Goal: Task Accomplishment & Management: Use online tool/utility

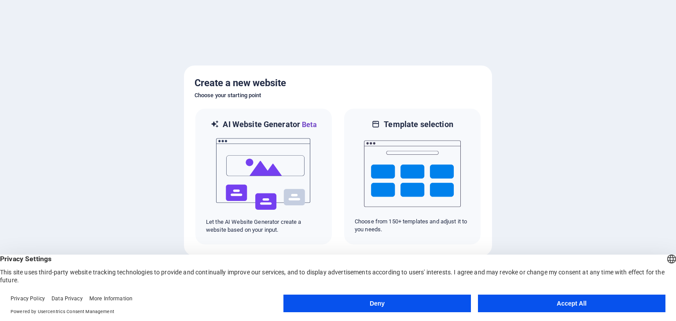
click at [562, 308] on button "Accept All" at bounding box center [572, 304] width 188 height 18
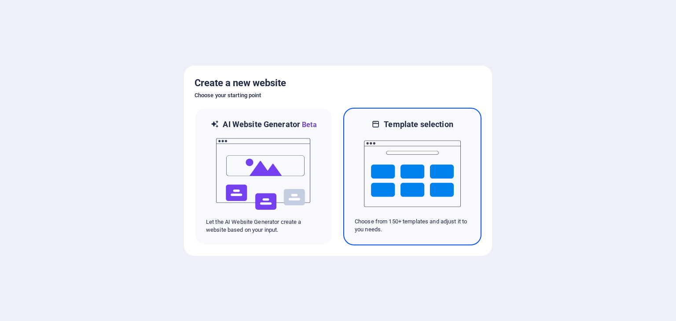
click at [417, 187] on img at bounding box center [412, 174] width 97 height 88
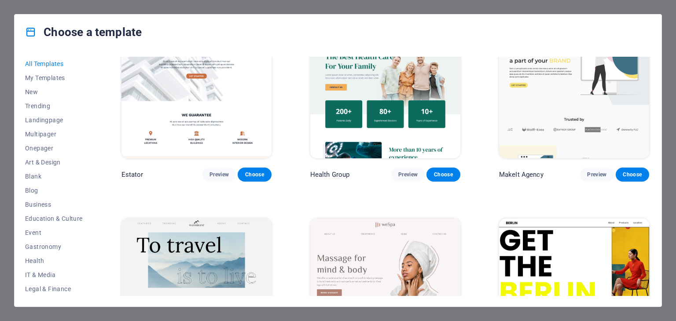
scroll to position [2069, 0]
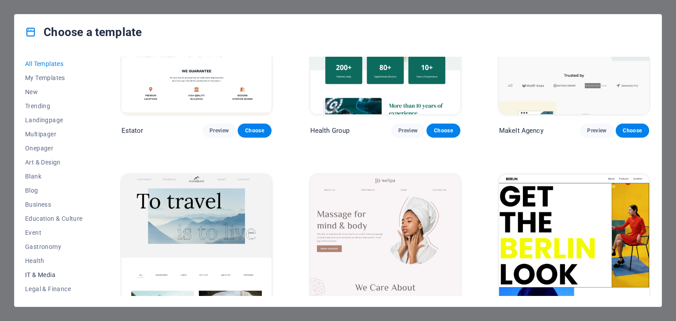
click at [45, 274] on span "IT & Media" at bounding box center [54, 275] width 58 height 7
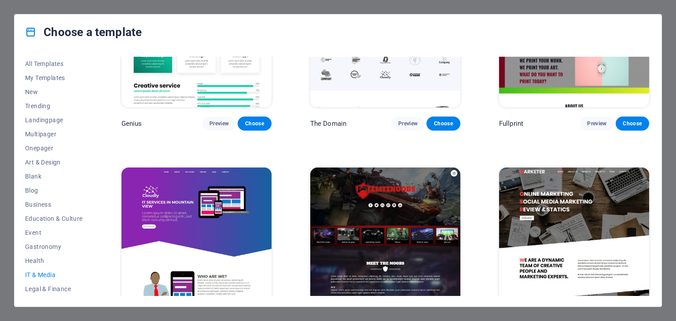
scroll to position [516, 0]
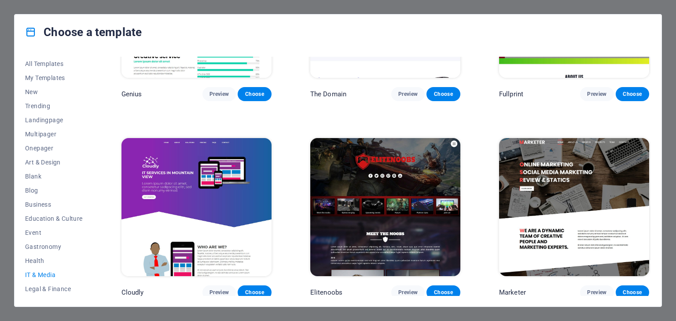
click at [216, 290] on span "Preview" at bounding box center [219, 292] width 19 height 7
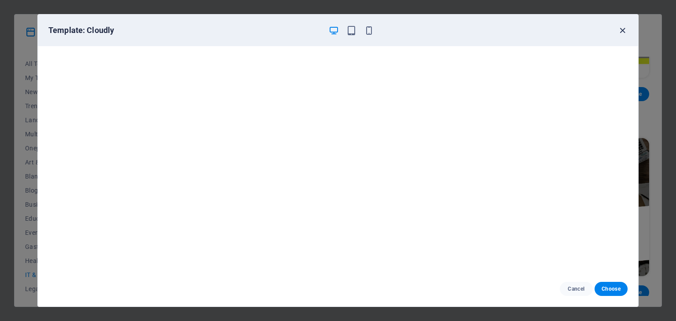
click at [622, 29] on icon "button" at bounding box center [623, 31] width 10 height 10
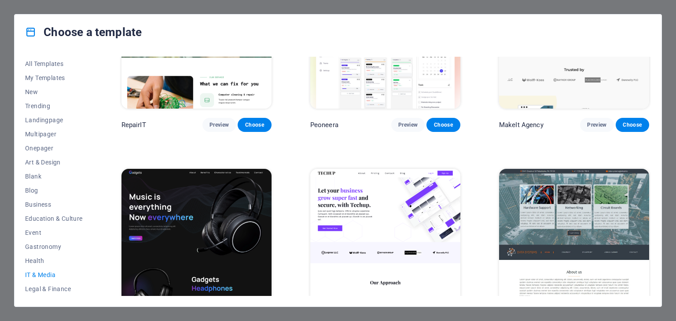
scroll to position [132, 0]
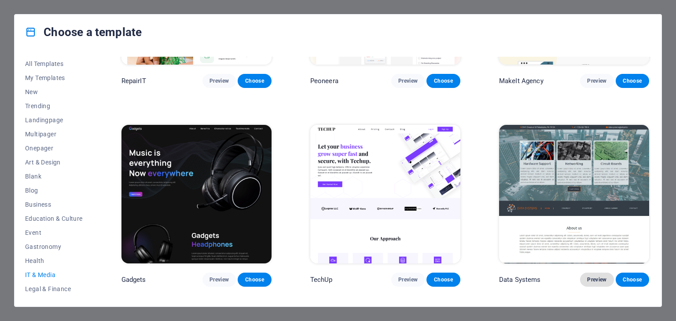
click at [595, 278] on span "Preview" at bounding box center [596, 279] width 19 height 7
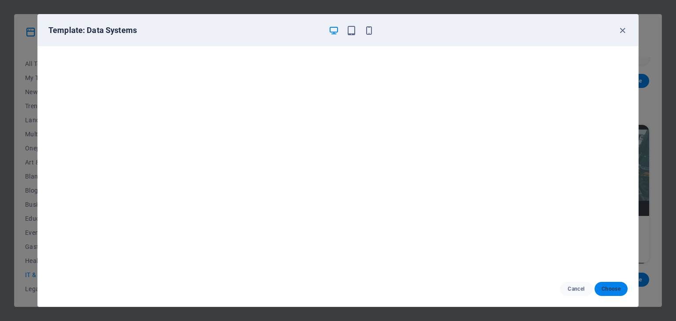
click at [615, 291] on span "Choose" at bounding box center [611, 289] width 19 height 7
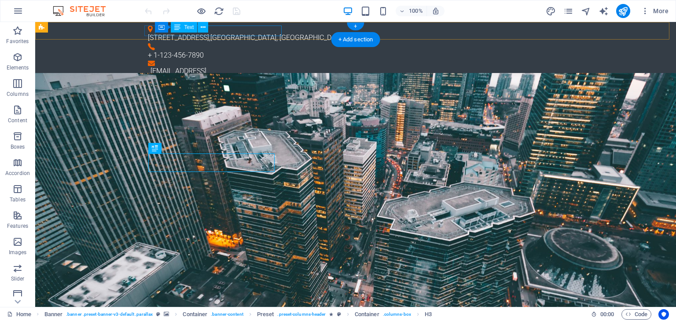
click at [224, 33] on div "[STREET_ADDRESS]" at bounding box center [352, 38] width 409 height 11
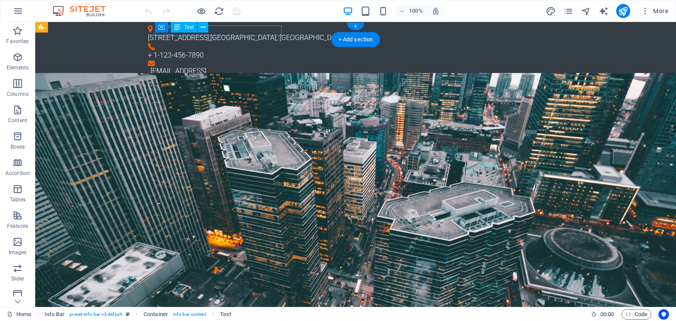
click at [226, 33] on div "[STREET_ADDRESS]" at bounding box center [352, 38] width 409 height 11
drag, startPoint x: 226, startPoint y: 30, endPoint x: 71, endPoint y: 30, distance: 155.0
click at [226, 33] on div "[STREET_ADDRESS]" at bounding box center [352, 38] width 409 height 11
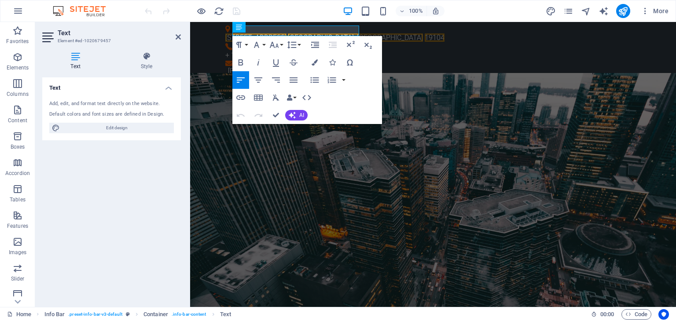
click at [82, 107] on div "Add, edit, and format text directly on the website." at bounding box center [111, 103] width 125 height 7
click at [169, 87] on h4 "Text" at bounding box center [111, 85] width 139 height 16
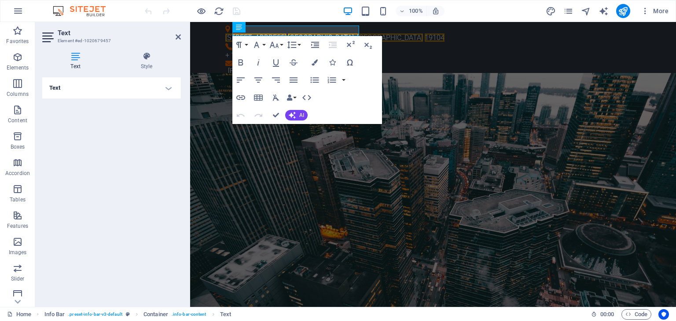
click at [80, 88] on h4 "Text" at bounding box center [111, 87] width 139 height 21
click at [86, 127] on span "Edit design" at bounding box center [117, 128] width 109 height 11
select select "px"
select select "300"
select select "px"
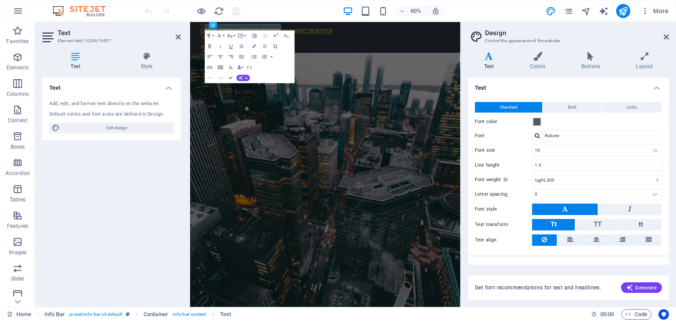
click at [488, 57] on icon at bounding box center [489, 56] width 42 height 9
click at [571, 110] on span "Bold" at bounding box center [572, 107] width 9 height 11
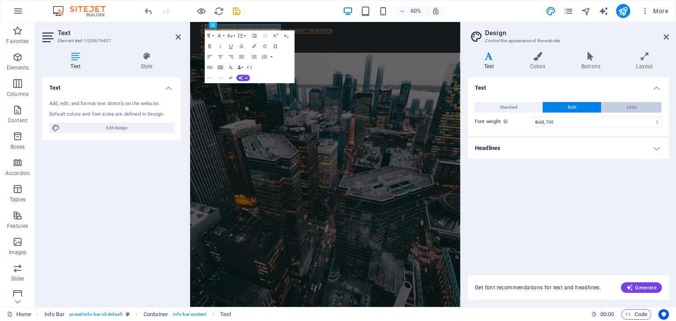
click at [621, 109] on button "Links" at bounding box center [632, 107] width 60 height 11
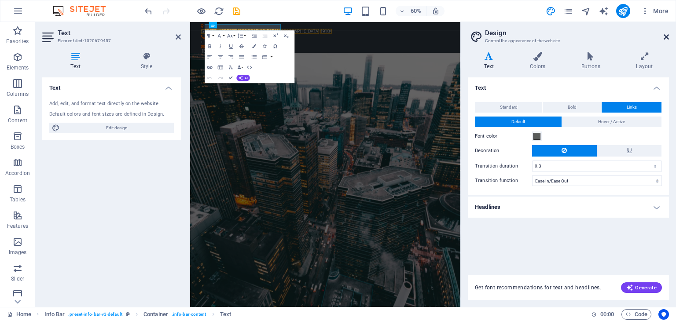
click at [664, 37] on icon at bounding box center [666, 36] width 5 height 7
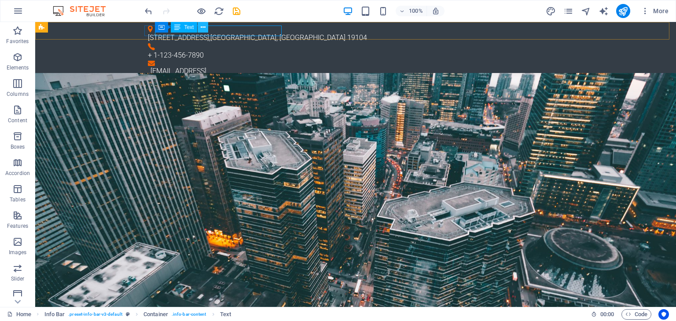
click at [205, 25] on icon at bounding box center [203, 27] width 5 height 9
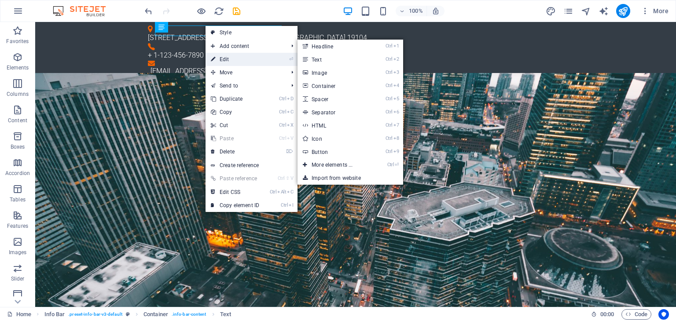
click at [227, 59] on link "⏎ Edit" at bounding box center [235, 59] width 59 height 13
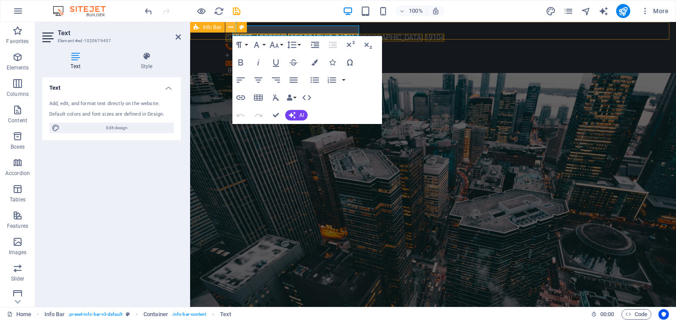
click at [232, 26] on icon at bounding box center [231, 27] width 5 height 9
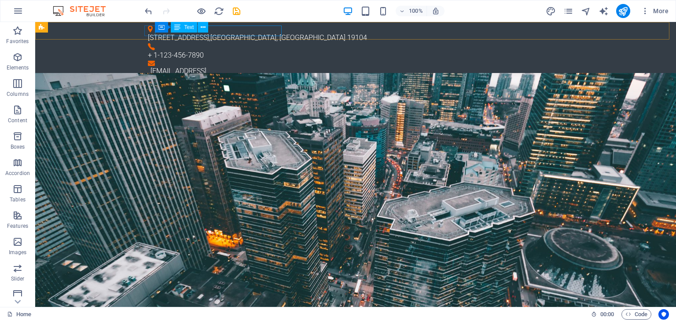
click at [189, 31] on div "Text" at bounding box center [184, 27] width 26 height 11
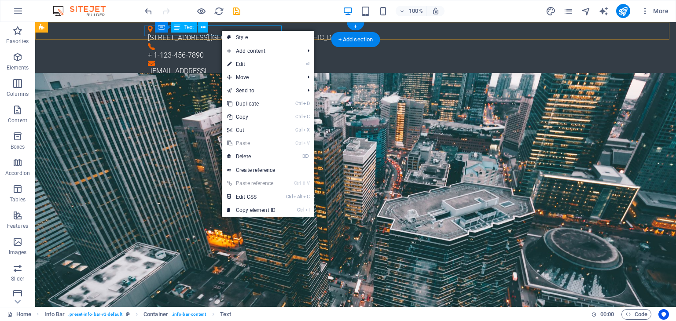
click at [218, 33] on div "[STREET_ADDRESS]" at bounding box center [352, 38] width 409 height 11
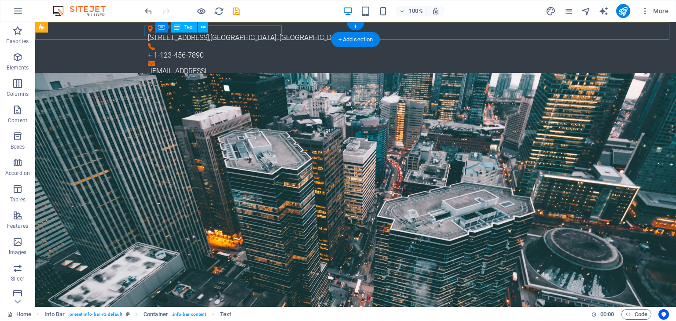
click at [218, 33] on div "[STREET_ADDRESS]" at bounding box center [352, 38] width 409 height 11
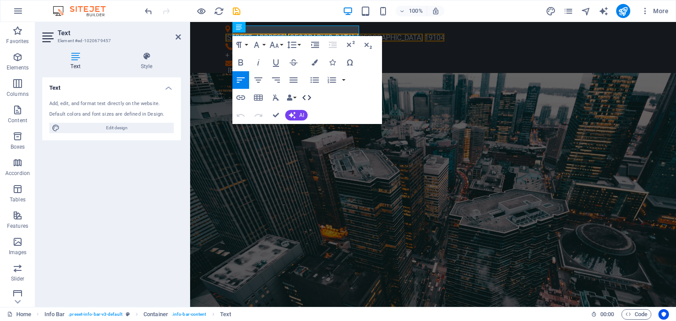
click at [310, 97] on icon "button" at bounding box center [306, 97] width 9 height 5
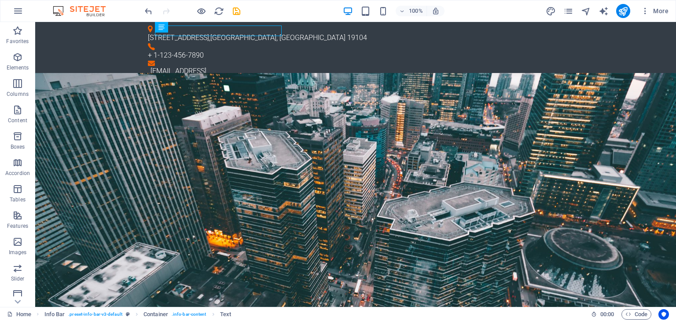
scroll to position [44, 0]
click at [232, 315] on div "Home Info Bar . preset-info-bar-v3-default Container . info-bar-content Text" at bounding box center [295, 315] width 577 height 11
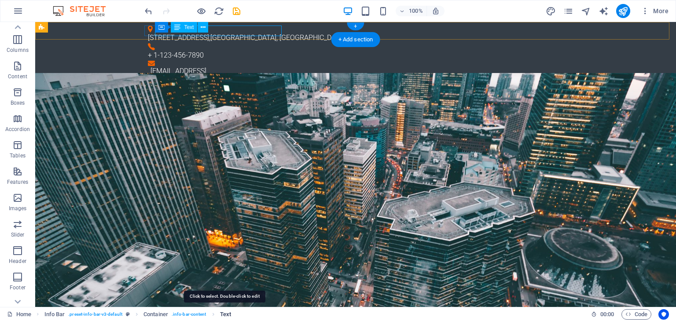
click at [225, 313] on span "Text" at bounding box center [225, 315] width 11 height 11
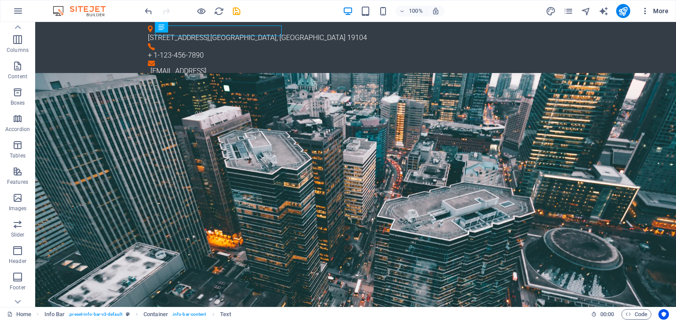
click at [645, 11] on icon "button" at bounding box center [645, 11] width 9 height 9
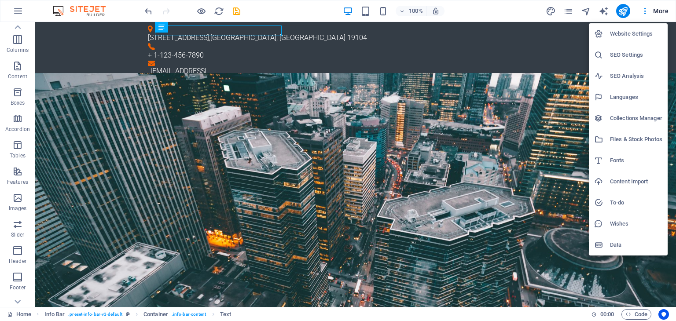
click at [623, 99] on h6 "Languages" at bounding box center [636, 97] width 52 height 11
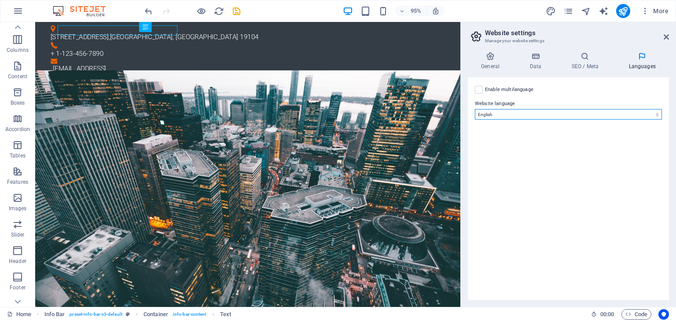
click at [620, 111] on select "Abkhazian Afar Afrikaans Akan Albanian Amharic Arabic Aragonese Armenian Assame…" at bounding box center [568, 114] width 187 height 11
select select "148"
click at [475, 109] on select "Abkhazian Afar Afrikaans Akan Albanian Amharic Arabic Aragonese Armenian Assame…" at bounding box center [568, 114] width 187 height 11
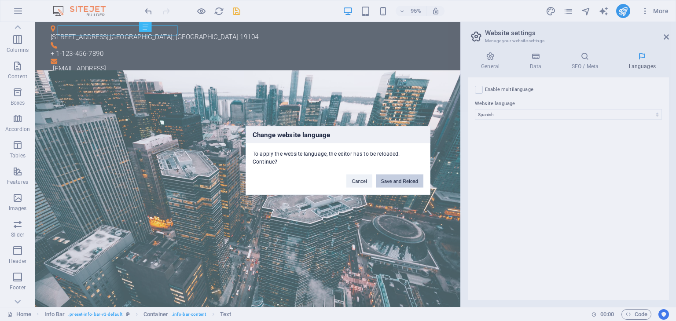
click at [400, 177] on button "Save and Reload" at bounding box center [400, 181] width 48 height 13
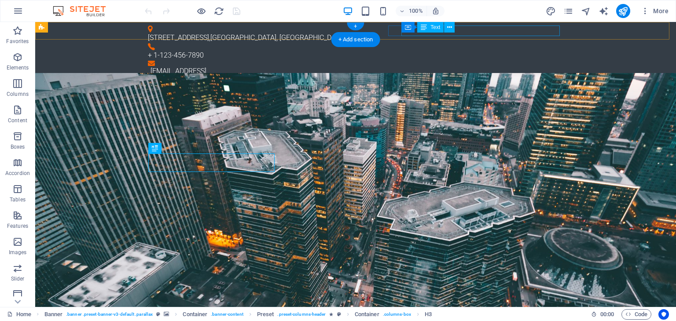
click at [496, 66] on div "[EMAIL_ADDRESS]" at bounding box center [357, 71] width 413 height 11
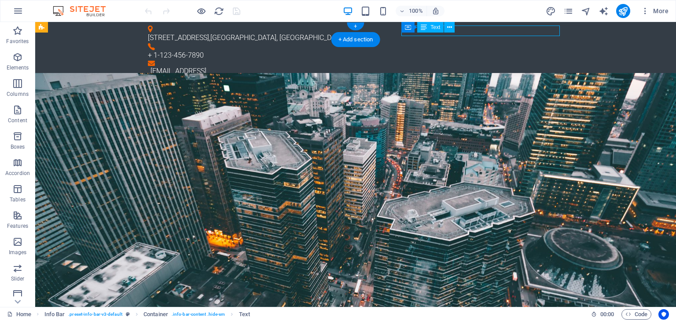
click at [496, 66] on div "[EMAIL_ADDRESS]" at bounding box center [357, 71] width 413 height 11
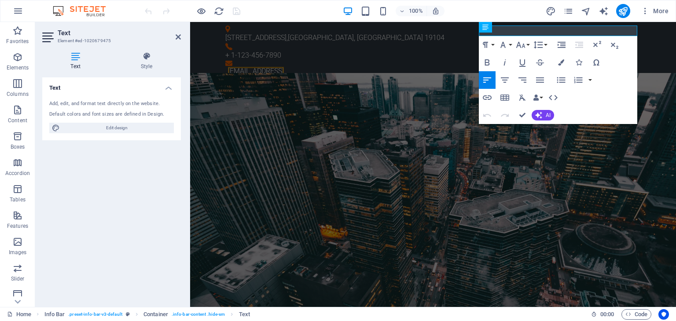
click at [123, 109] on div "Add, edit, and format text directly on the website. Default colors and font siz…" at bounding box center [111, 116] width 139 height 47
click at [74, 105] on div "Add, edit, and format text directly on the website." at bounding box center [111, 103] width 125 height 7
click at [77, 55] on icon at bounding box center [75, 56] width 66 height 9
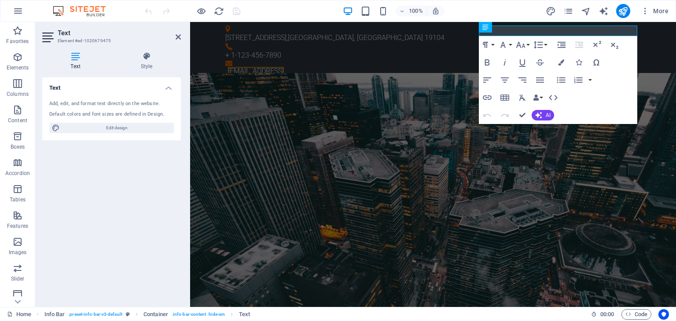
click at [77, 36] on h2 "Text" at bounding box center [119, 33] width 123 height 8
click at [77, 39] on h3 "Element #ed-1020679475" at bounding box center [111, 41] width 106 height 8
drag, startPoint x: 75, startPoint y: 99, endPoint x: 98, endPoint y: 107, distance: 24.1
click at [75, 99] on div "Add, edit, and format text directly on the website. Default colors and font siz…" at bounding box center [111, 116] width 139 height 47
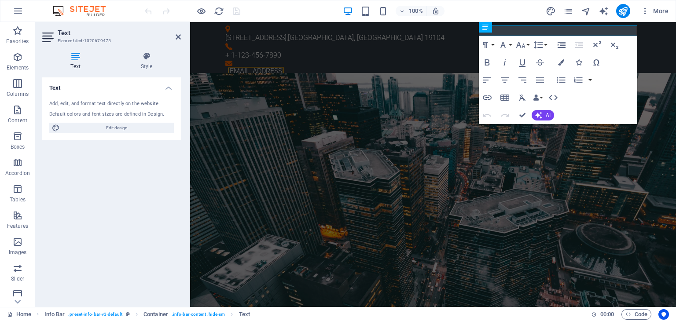
click at [169, 90] on h4 "Text" at bounding box center [111, 85] width 139 height 16
click at [169, 89] on h4 "Text" at bounding box center [111, 87] width 139 height 21
click at [90, 129] on span "Edit design" at bounding box center [117, 128] width 109 height 11
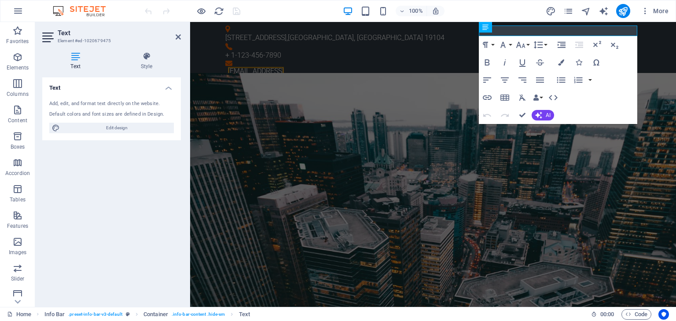
select select "ease-in-out"
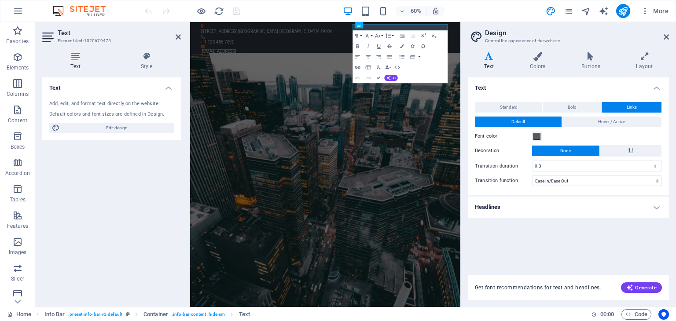
click at [494, 50] on div "Variants Text Colors Buttons Layout Text Standard Bold Links Font color Font Ro…" at bounding box center [568, 176] width 215 height 262
click at [656, 208] on h4 "Headlines" at bounding box center [568, 207] width 201 height 21
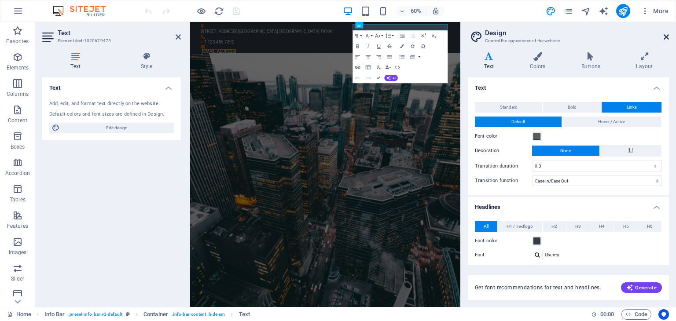
click at [667, 39] on icon at bounding box center [666, 36] width 5 height 7
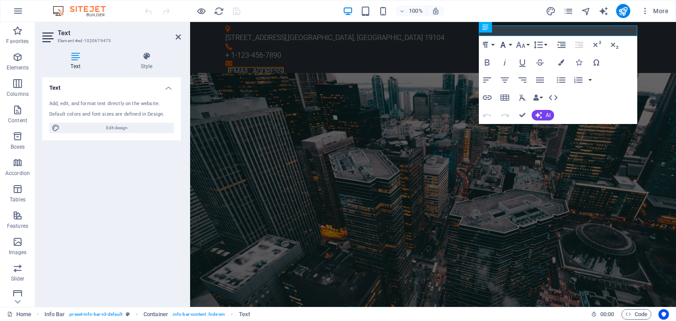
click at [509, 45] on button "Font Family" at bounding box center [505, 45] width 17 height 18
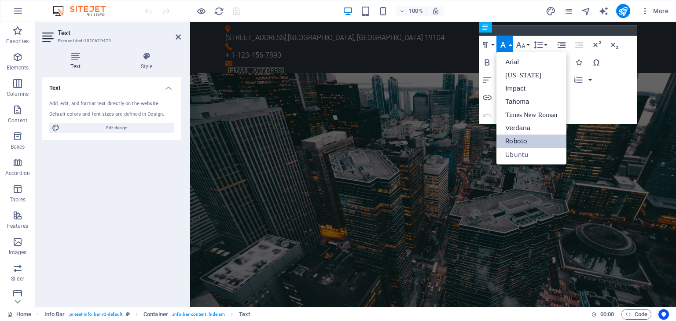
click at [511, 43] on button "Font Family" at bounding box center [505, 45] width 17 height 18
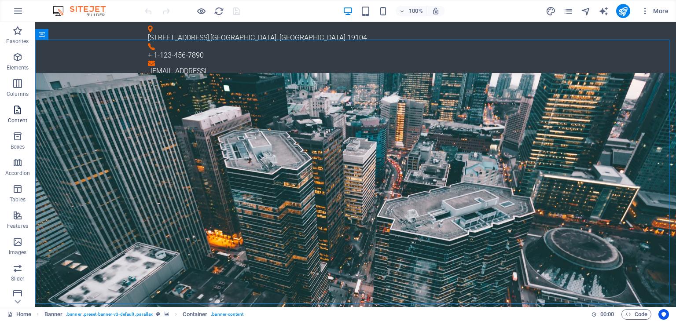
click at [16, 109] on icon "button" at bounding box center [17, 110] width 11 height 11
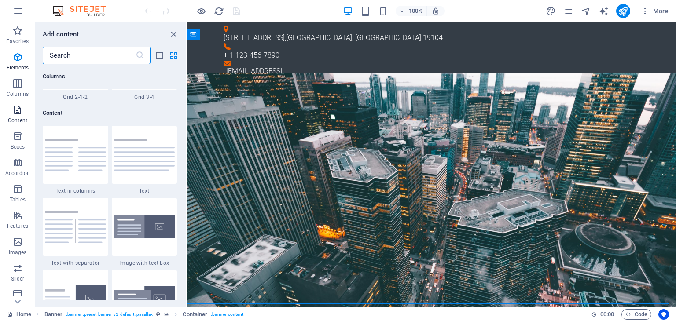
scroll to position [1541, 0]
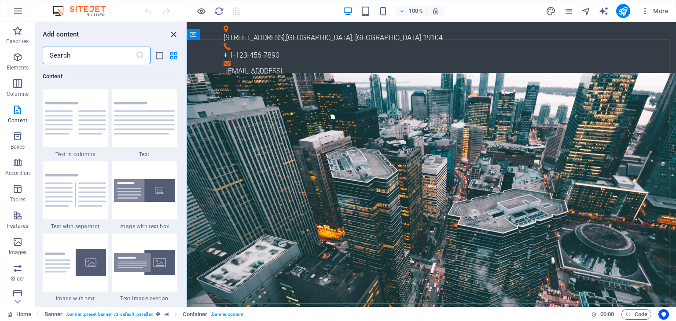
click at [174, 34] on icon "close panel" at bounding box center [174, 34] width 10 height 10
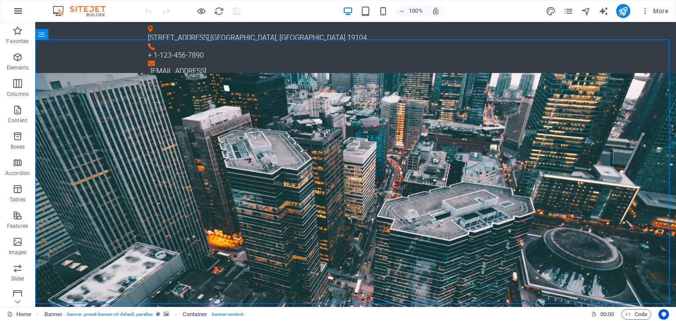
click at [16, 13] on icon "button" at bounding box center [18, 11] width 11 height 11
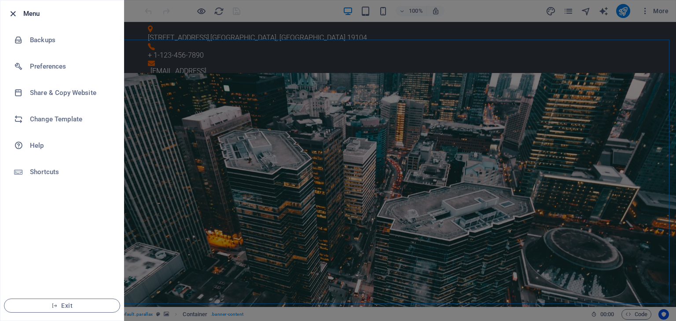
click at [12, 13] on icon "button" at bounding box center [13, 14] width 10 height 10
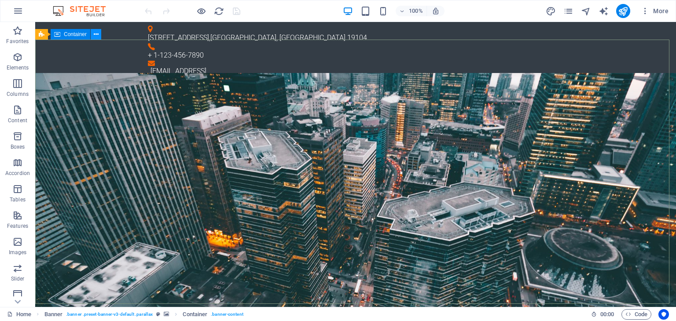
click at [97, 35] on icon at bounding box center [96, 34] width 5 height 9
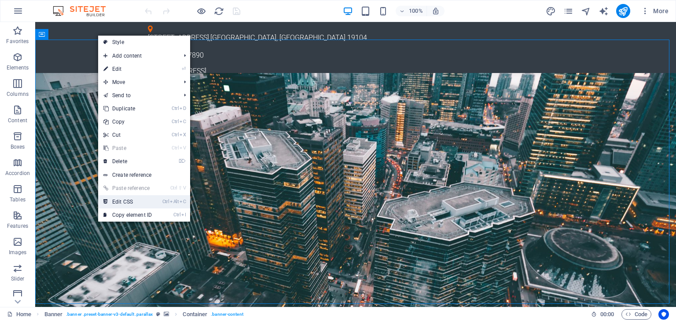
click at [134, 199] on link "Ctrl Alt C Edit CSS" at bounding box center [127, 201] width 59 height 13
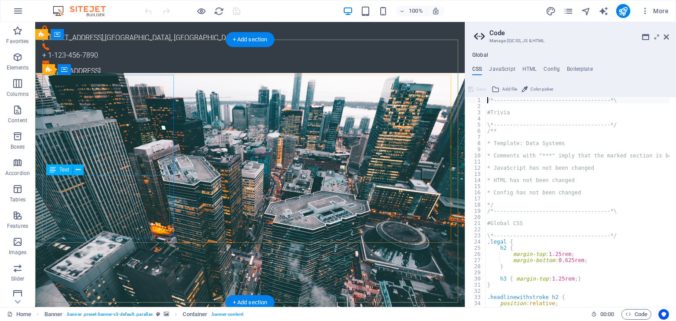
type textarea "@include columns("
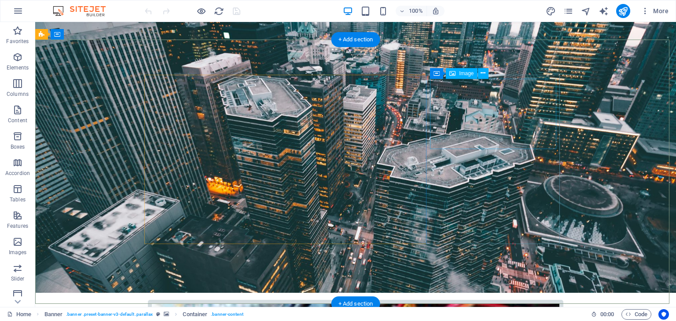
scroll to position [132, 0]
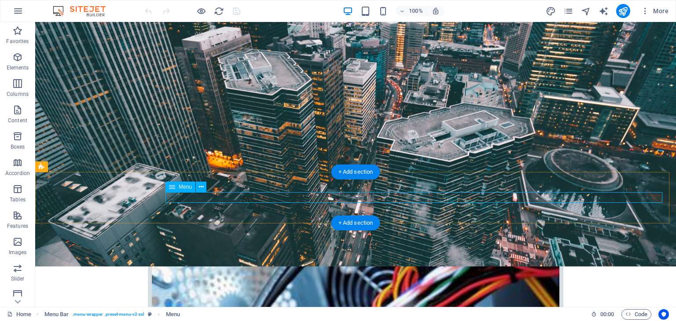
scroll to position [0, 0]
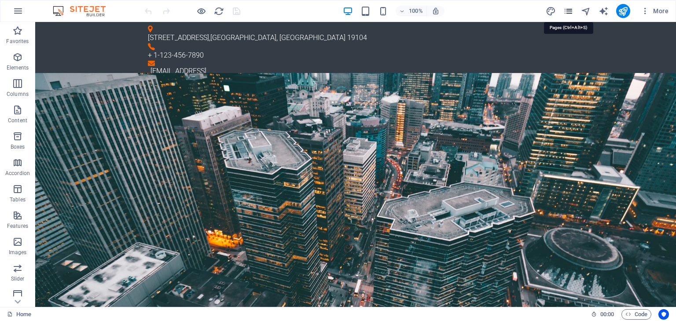
click at [571, 12] on icon "pages" at bounding box center [569, 11] width 10 height 10
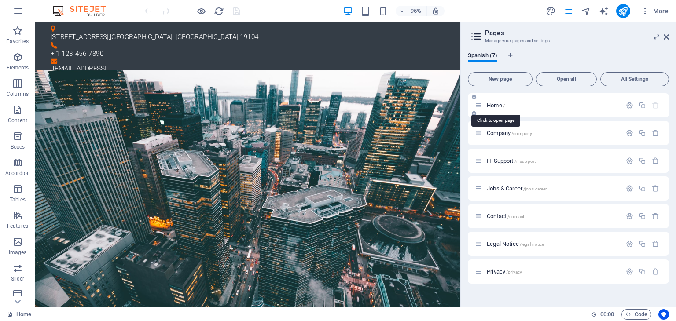
click at [499, 104] on span "Home /" at bounding box center [496, 105] width 18 height 7
click at [632, 107] on icon "button" at bounding box center [629, 105] width 7 height 7
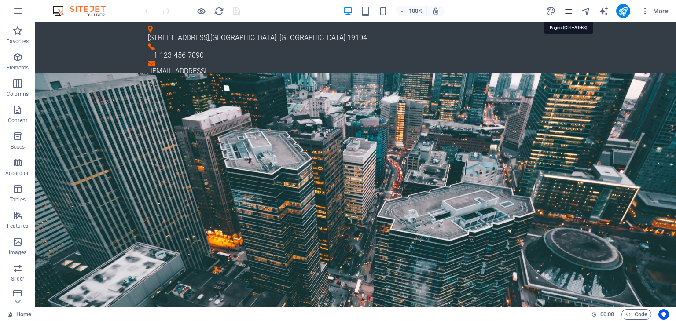
click at [571, 9] on icon "pages" at bounding box center [569, 11] width 10 height 10
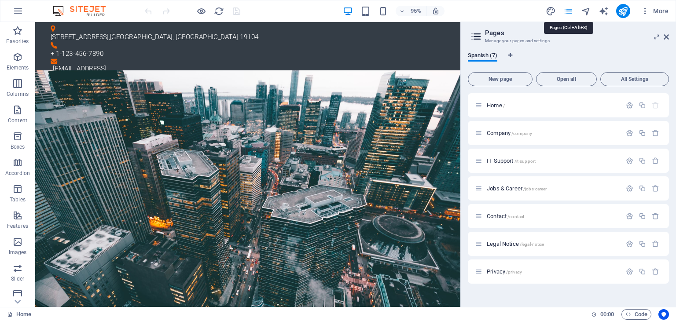
click at [569, 11] on icon "pages" at bounding box center [569, 11] width 10 height 10
drag, startPoint x: 666, startPoint y: 36, endPoint x: 630, endPoint y: 14, distance: 42.3
click at [666, 36] on icon at bounding box center [666, 36] width 5 height 7
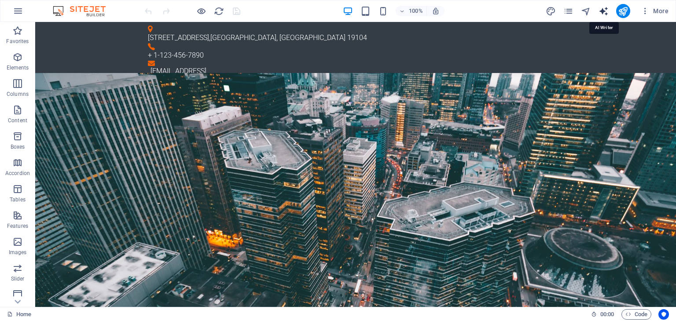
click at [603, 8] on icon "text_generator" at bounding box center [604, 11] width 10 height 10
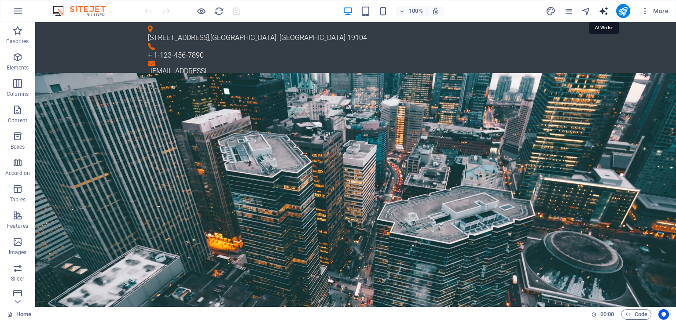
select select "English"
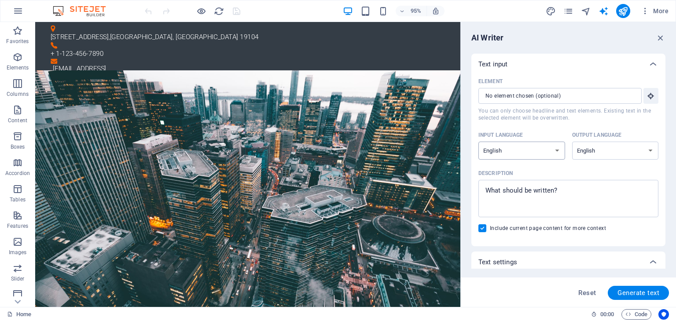
click at [557, 150] on select "Albanian Arabic Armenian Awadhi Azerbaijani Bashkir Basque Belarusian Bengali B…" at bounding box center [522, 151] width 87 height 18
select select "Spanish"
click at [479, 142] on select "Albanian Arabic Armenian Awadhi Azerbaijani Bashkir Basque Belarusian Bengali B…" at bounding box center [522, 151] width 87 height 18
click at [652, 151] on select "Albanian Arabic Armenian Awadhi Azerbaijani Bashkir Basque Belarusian Bengali B…" at bounding box center [615, 151] width 87 height 18
select select "Spanish"
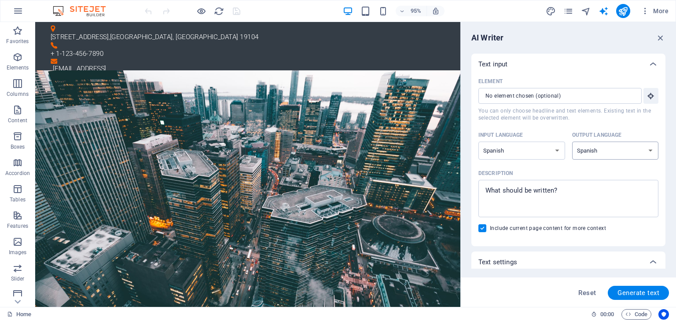
click at [572, 142] on select "Albanian Arabic Armenian Awadhi Azerbaijani Bashkir Basque Belarusian Bengali B…" at bounding box center [615, 151] width 87 height 18
click at [620, 292] on span "Generate text" at bounding box center [639, 293] width 42 height 7
type textarea "x"
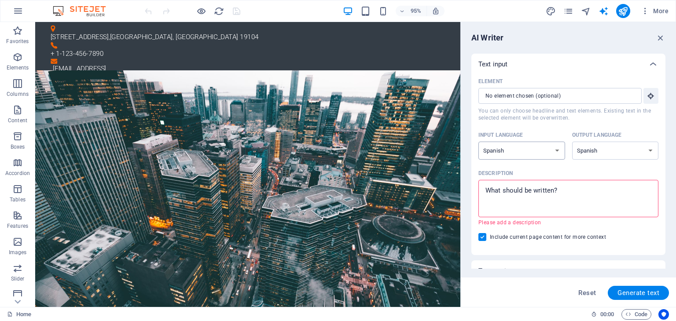
click at [557, 150] on select "Albanian Arabic Armenian Awadhi Azerbaijani Bashkir Basque Belarusian Bengali B…" at bounding box center [522, 151] width 87 height 18
select select "English"
click at [479, 142] on select "Albanian Arabic Armenian Awadhi Azerbaijani Bashkir Basque Belarusian Bengali B…" at bounding box center [522, 151] width 87 height 18
type textarea "x"
click at [544, 189] on textarea "Description x ​ Please add a description" at bounding box center [568, 198] width 171 height 29
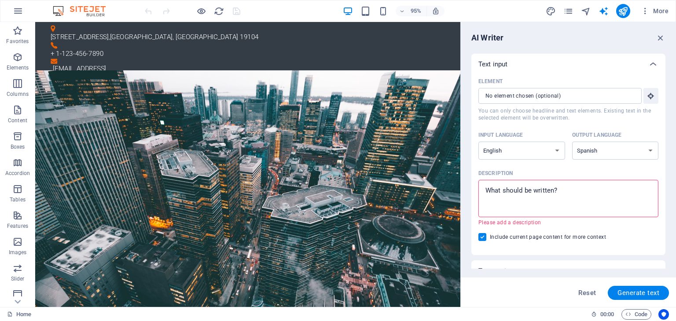
type textarea "H"
type textarea "x"
type textarea "HA"
type textarea "x"
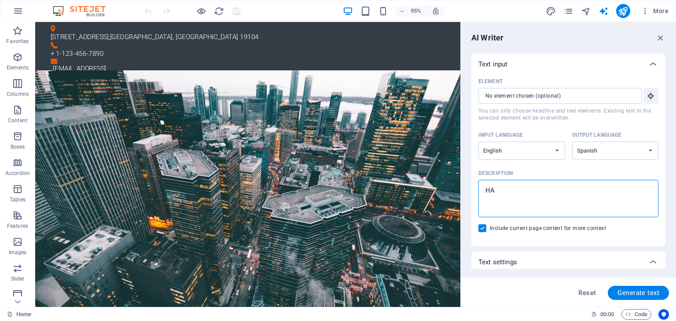
type textarea "HAr"
type textarea "x"
type textarea "HArd"
type textarea "x"
type textarea "HArda"
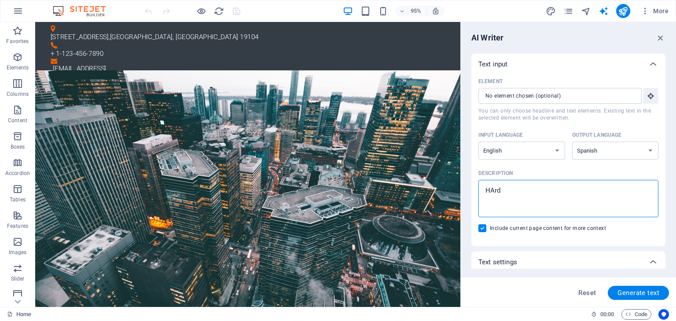
type textarea "x"
type textarea "HArd"
type textarea "x"
type textarea "HAr"
type textarea "x"
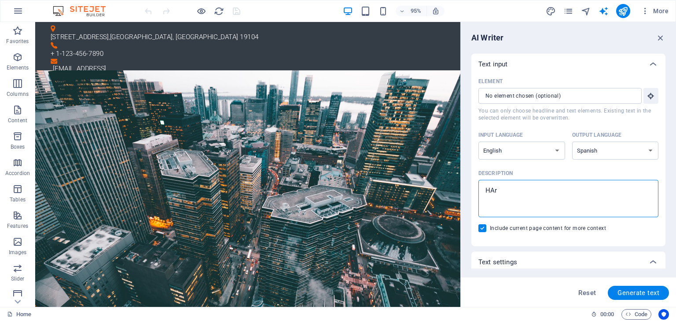
type textarea "HA"
type textarea "x"
type textarea "H"
type textarea "x"
type textarea "Ha"
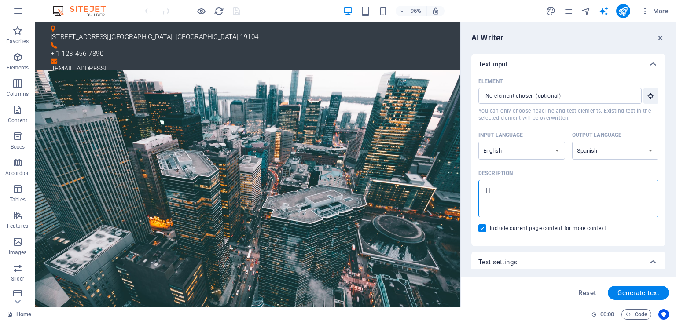
type textarea "x"
type textarea "Har"
type textarea "x"
type textarea "Hard"
type textarea "x"
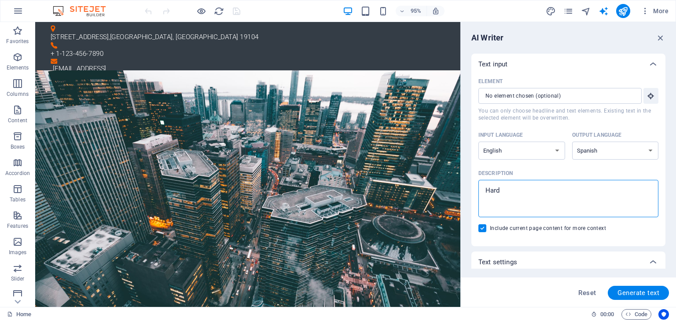
type textarea "Hardw"
type textarea "x"
type textarea "Hardwa"
type textarea "x"
type textarea "Hardwar"
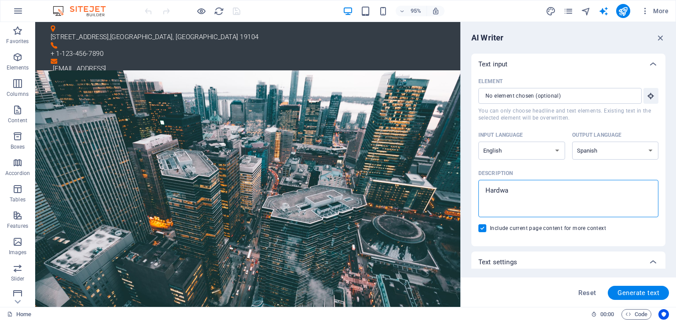
type textarea "x"
type textarea "Hardware"
type textarea "x"
type textarea "Hardware"
type textarea "x"
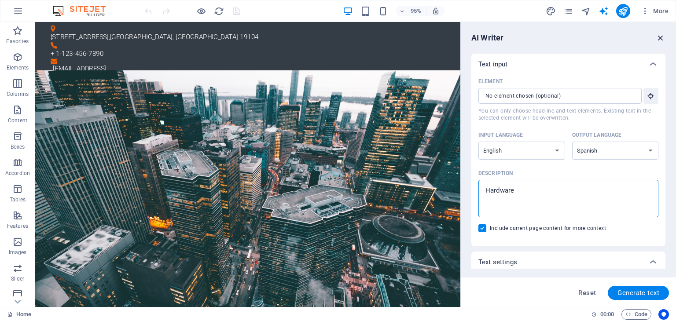
click at [663, 36] on icon "button" at bounding box center [661, 38] width 10 height 10
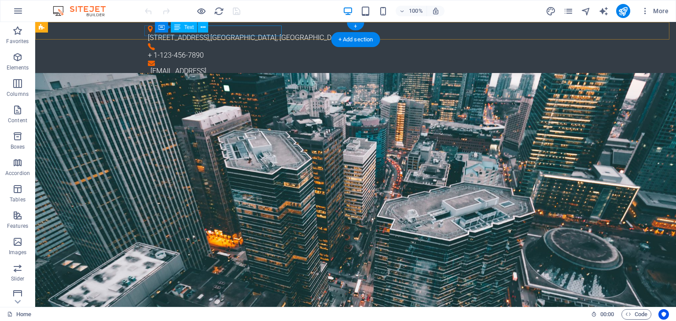
click at [232, 33] on div "[STREET_ADDRESS]" at bounding box center [352, 38] width 409 height 11
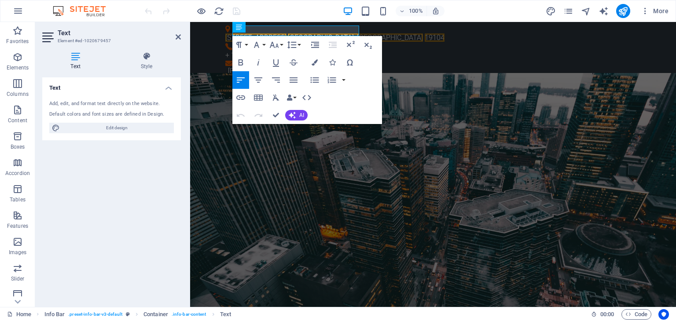
click at [49, 36] on icon at bounding box center [48, 37] width 13 height 14
click at [239, 25] on span "Container" at bounding box center [246, 27] width 23 height 5
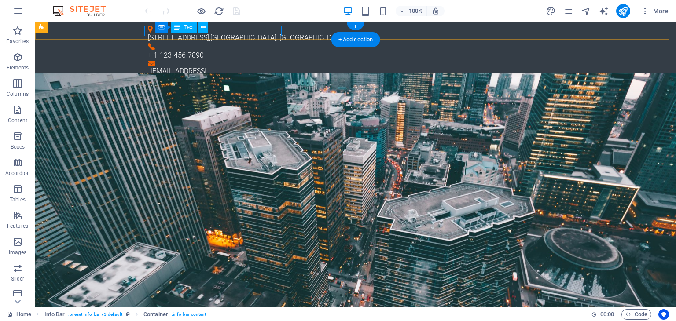
click at [253, 33] on div "[STREET_ADDRESS]" at bounding box center [352, 38] width 409 height 11
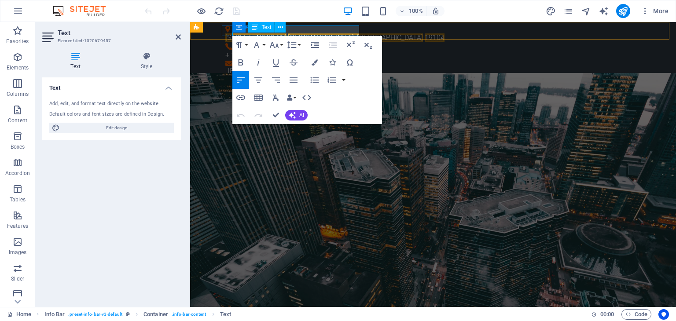
click at [268, 26] on span "Text" at bounding box center [267, 27] width 10 height 5
click at [281, 29] on icon at bounding box center [280, 27] width 5 height 9
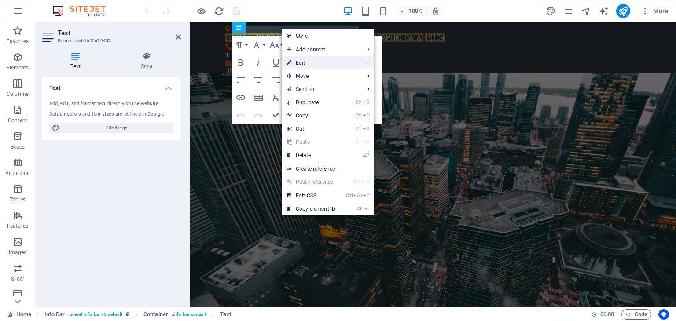
click at [305, 64] on link "⏎ Edit" at bounding box center [311, 62] width 59 height 13
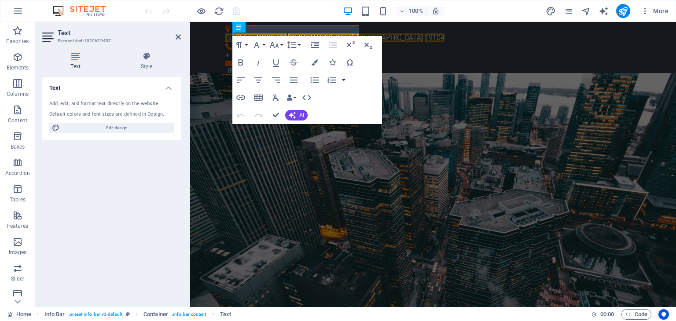
click at [122, 106] on div "Add, edit, and format text directly on the website." at bounding box center [111, 103] width 125 height 7
click at [81, 59] on icon at bounding box center [75, 56] width 66 height 9
click at [92, 37] on h3 "Element #ed-1020679457" at bounding box center [111, 41] width 106 height 8
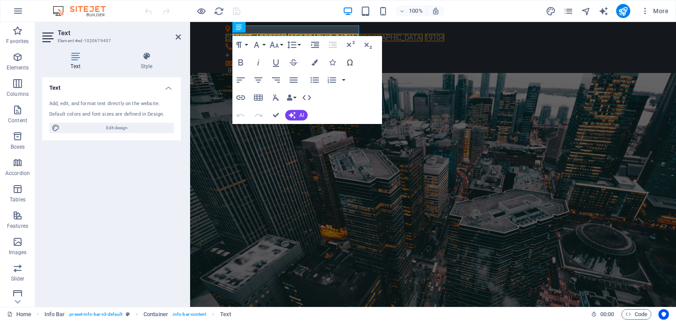
click at [95, 39] on h3 "Element #ed-1020679457" at bounding box center [111, 41] width 106 height 8
click at [17, 111] on icon "button" at bounding box center [17, 110] width 11 height 11
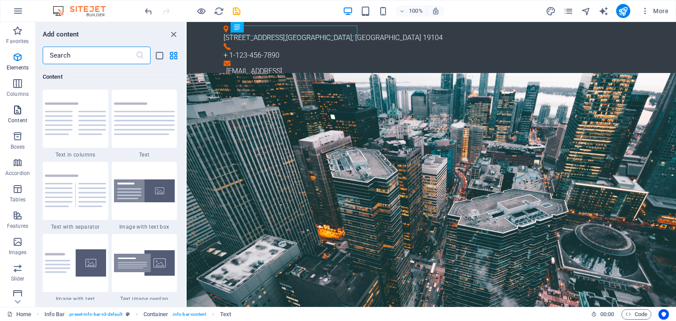
scroll to position [1541, 0]
click at [15, 136] on icon "button" at bounding box center [17, 136] width 11 height 11
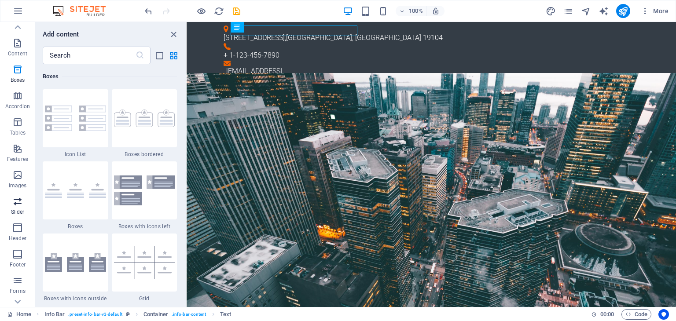
scroll to position [0, 0]
click at [15, 13] on icon "button" at bounding box center [18, 11] width 11 height 11
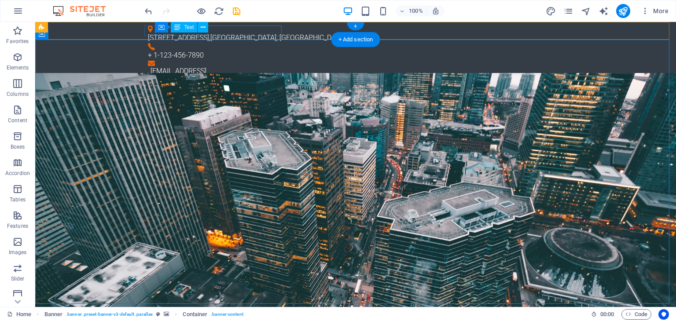
click at [232, 33] on div "[STREET_ADDRESS]" at bounding box center [352, 38] width 409 height 11
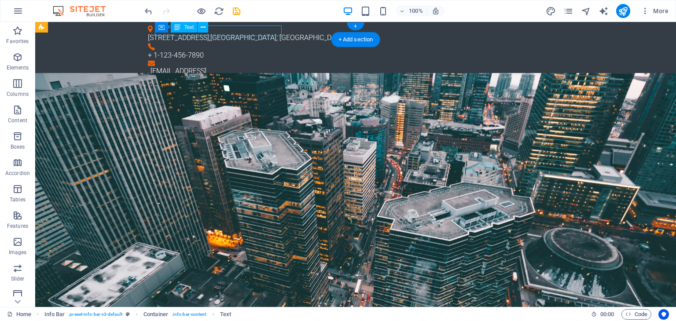
click at [232, 33] on div "[STREET_ADDRESS]" at bounding box center [352, 38] width 409 height 11
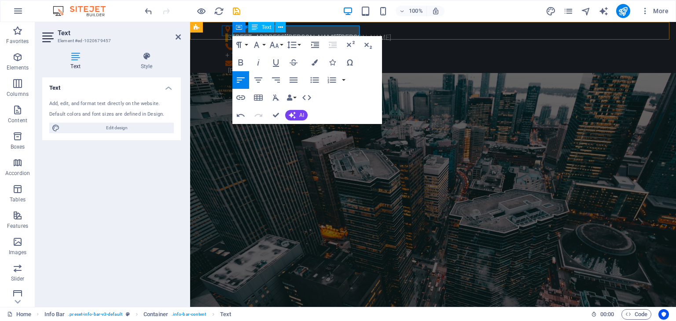
click at [326, 33] on p "[STREET_ADDRESS][PERSON_NAME][PERSON_NAME]" at bounding box center [429, 38] width 409 height 11
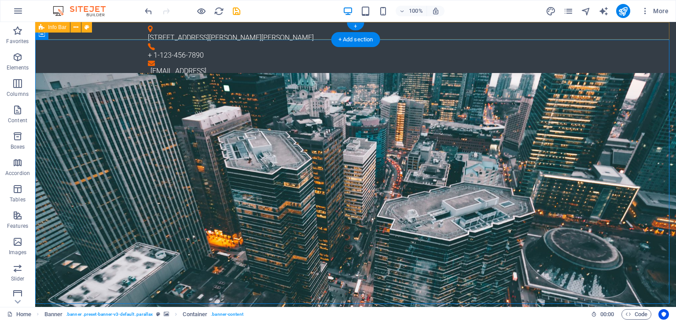
click at [369, 29] on div "[STREET_ADDRESS][PERSON_NAME][PERSON_NAME] + 1-123-456-7890 [EMAIL_ADDRESS]" at bounding box center [355, 51] width 641 height 58
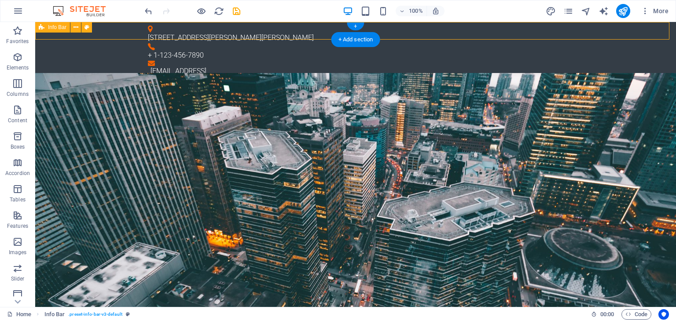
click at [369, 29] on div "[STREET_ADDRESS][PERSON_NAME][PERSON_NAME] + 1-123-456-7890 [EMAIL_ADDRESS]" at bounding box center [355, 51] width 641 height 58
click at [329, 50] on div "+ 1-123-456-7890" at bounding box center [352, 55] width 409 height 11
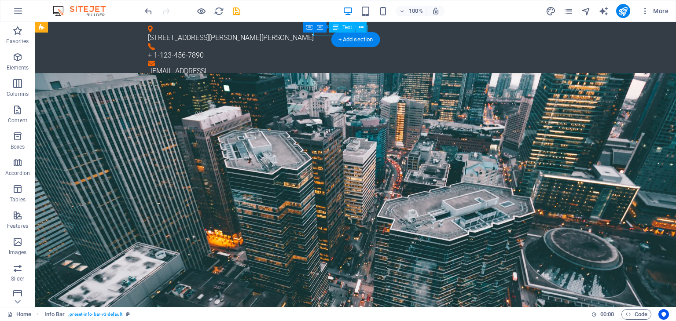
click at [329, 50] on div "+ 1-123-456-7890" at bounding box center [352, 55] width 409 height 11
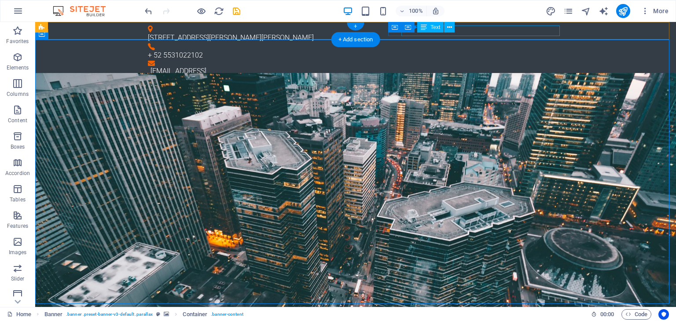
click at [502, 66] on div "[EMAIL_ADDRESS]" at bounding box center [357, 71] width 413 height 11
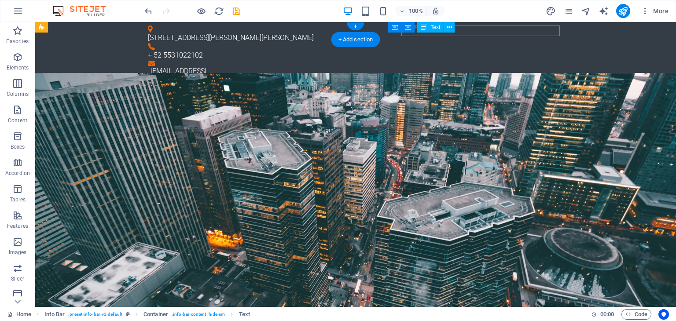
click at [502, 66] on div "[EMAIL_ADDRESS]" at bounding box center [357, 71] width 413 height 11
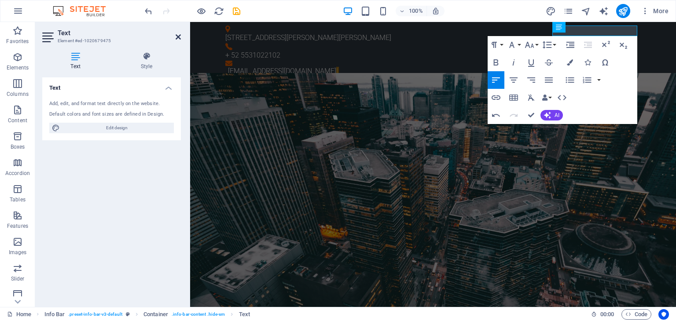
click at [179, 37] on icon at bounding box center [178, 36] width 5 height 7
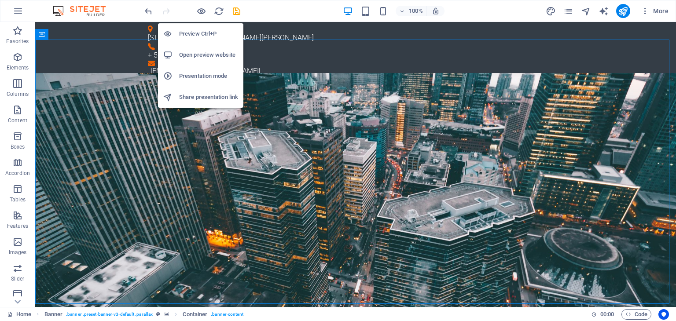
click at [194, 36] on h6 "Preview Ctrl+P" at bounding box center [208, 34] width 59 height 11
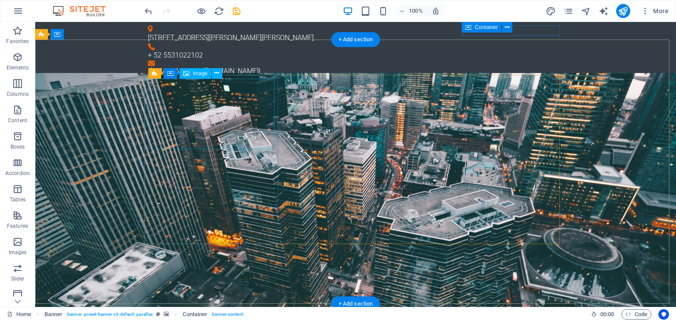
select select "%"
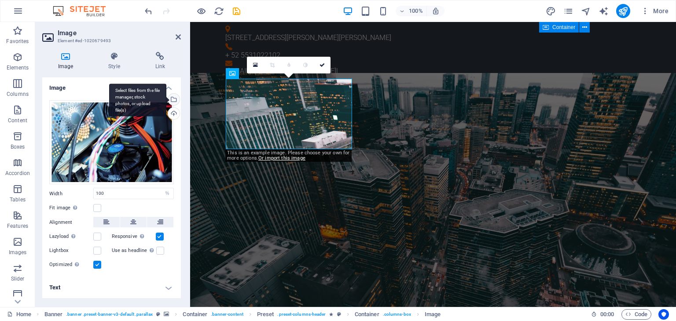
click at [173, 97] on div "Select files from the file manager, stock photos, or upload file(s)" at bounding box center [172, 100] width 13 height 13
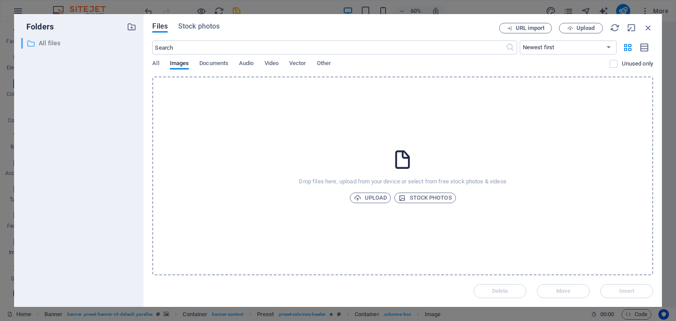
click at [49, 43] on p "All files" at bounding box center [80, 43] width 82 height 10
click at [160, 28] on span "Files" at bounding box center [159, 26] width 15 height 11
click at [219, 65] on span "Documents" at bounding box center [213, 64] width 29 height 12
click at [375, 201] on span "Upload" at bounding box center [370, 198] width 33 height 11
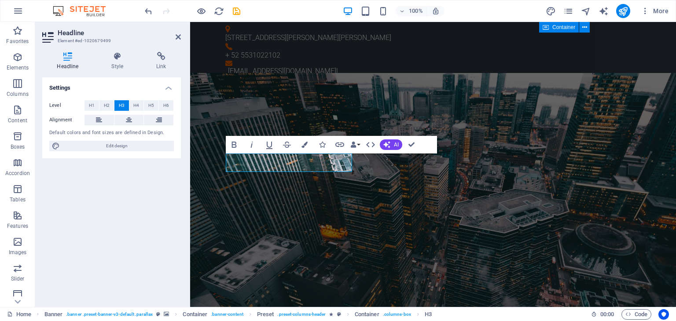
click at [143, 191] on div "Settings Level H1 H2 H3 H4 H5 H6 Alignment Default colors and font sizes are de…" at bounding box center [111, 188] width 139 height 223
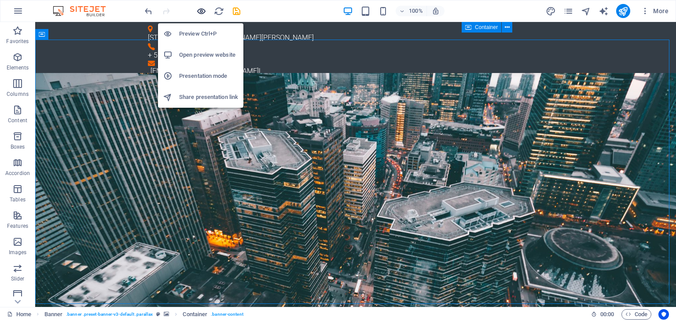
click at [201, 10] on icon "button" at bounding box center [201, 11] width 10 height 10
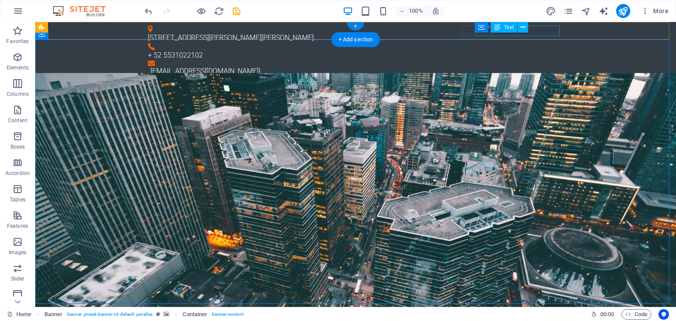
click at [548, 66] on div "[EMAIL_ADDRESS][DOMAIN_NAME] l" at bounding box center [357, 71] width 413 height 11
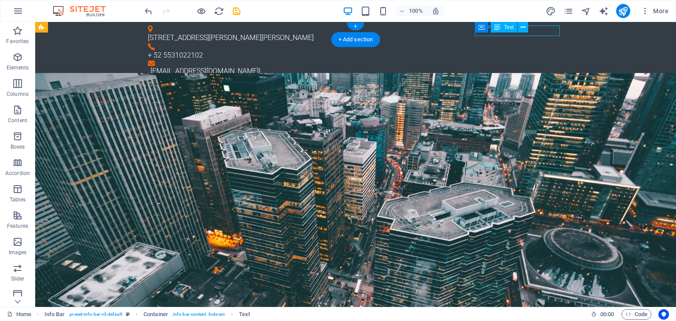
click at [548, 66] on div "[EMAIL_ADDRESS][DOMAIN_NAME] l" at bounding box center [357, 71] width 413 height 11
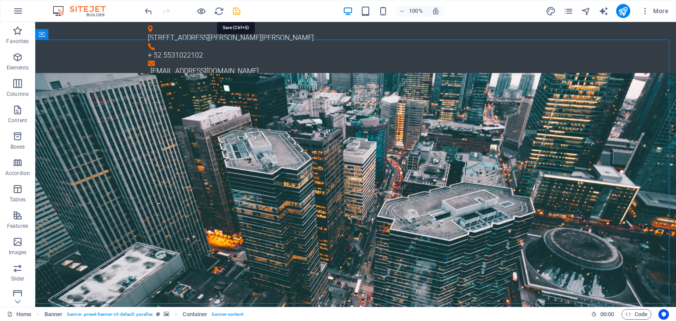
click at [239, 11] on icon "save" at bounding box center [237, 11] width 10 height 10
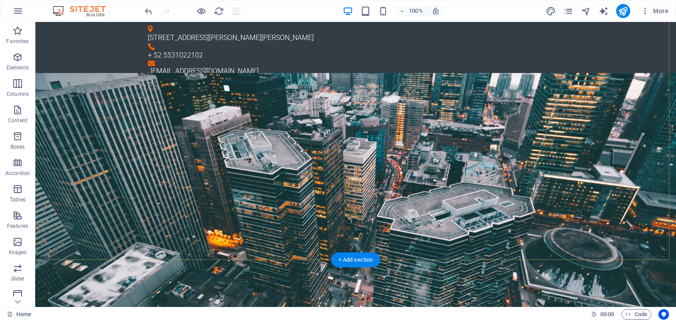
scroll to position [44, 0]
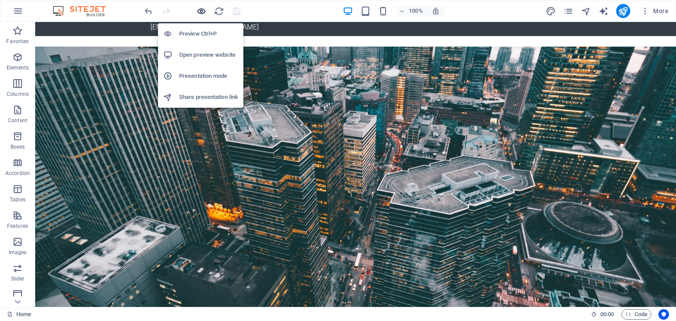
click at [200, 10] on icon "button" at bounding box center [201, 11] width 10 height 10
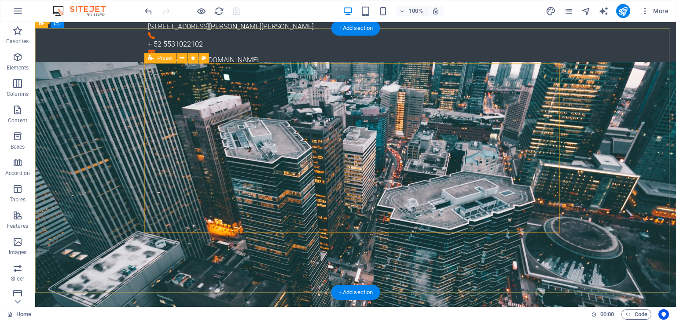
scroll to position [0, 0]
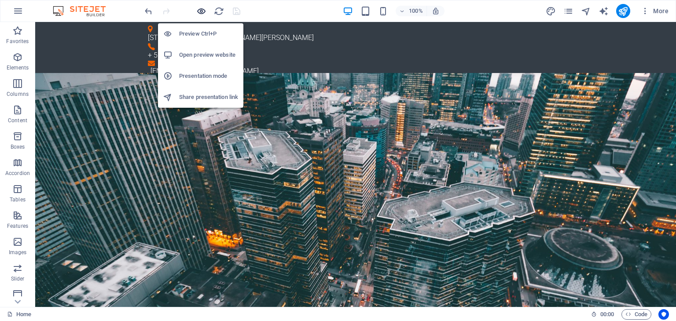
click at [197, 12] on icon "button" at bounding box center [201, 11] width 10 height 10
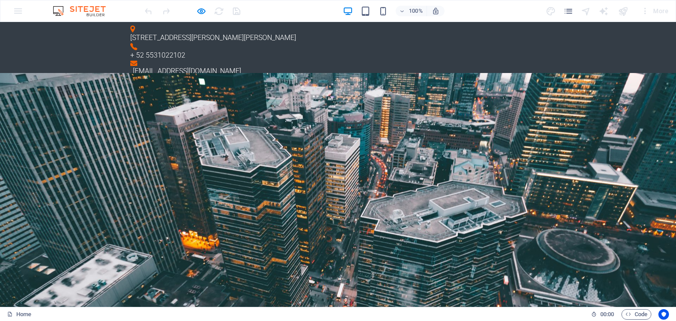
scroll to position [132, 0]
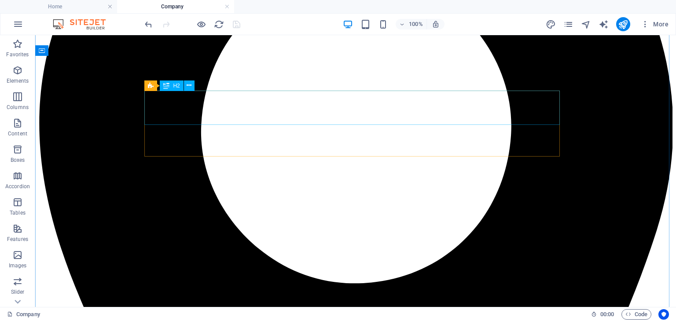
scroll to position [0, 0]
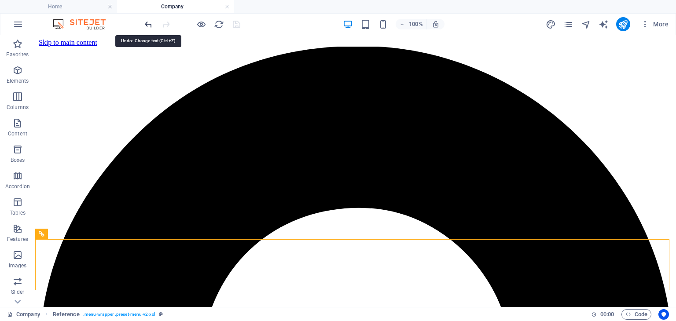
click at [150, 22] on icon "undo" at bounding box center [149, 24] width 10 height 10
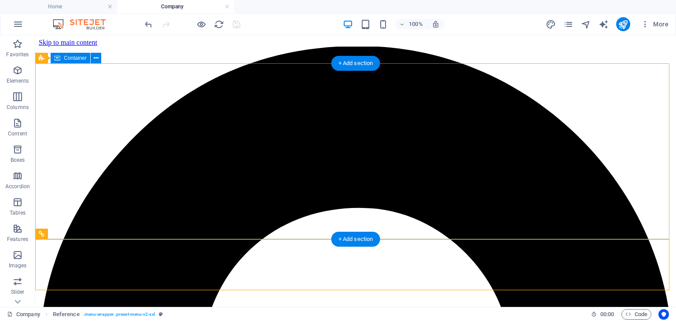
drag, startPoint x: 483, startPoint y: 95, endPoint x: 538, endPoint y: 59, distance: 65.9
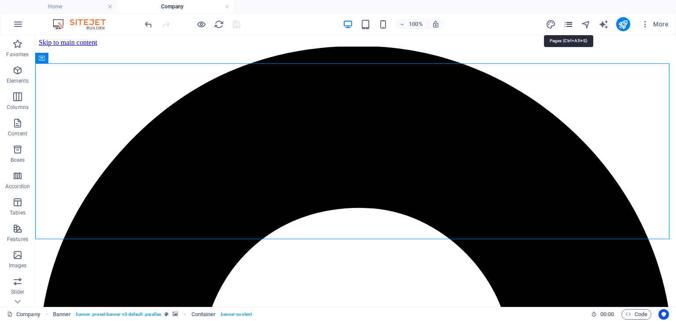
click at [571, 22] on icon "pages" at bounding box center [569, 24] width 10 height 10
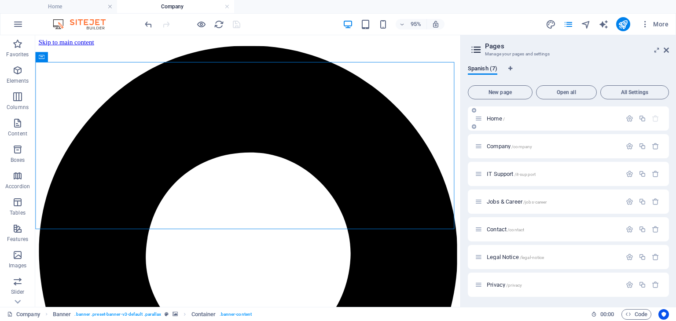
click at [513, 117] on p "Home /" at bounding box center [553, 119] width 132 height 6
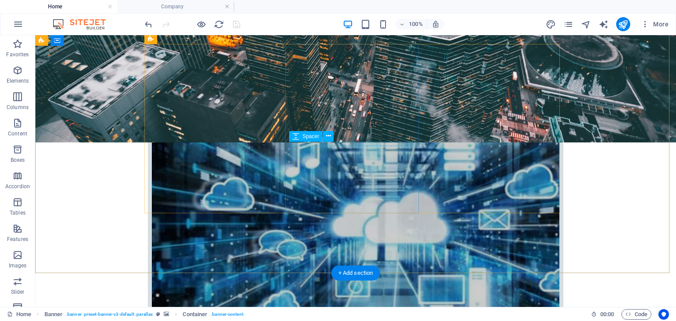
scroll to position [44, 0]
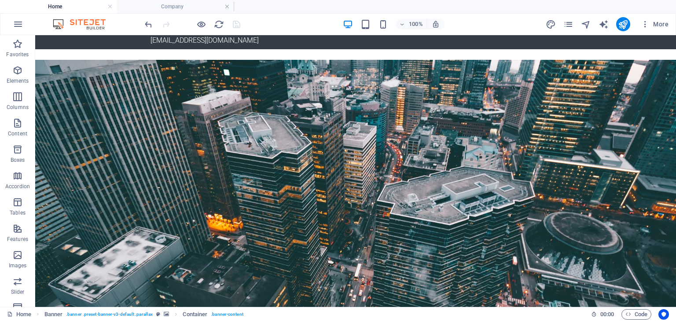
click at [264, 23] on div "100% More" at bounding box center [407, 24] width 529 height 14
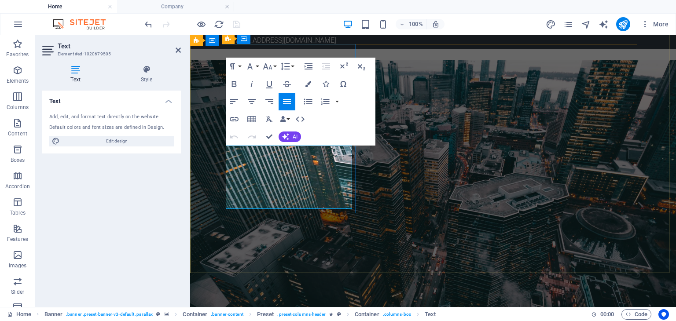
click at [604, 25] on icon "text_generator" at bounding box center [604, 24] width 10 height 10
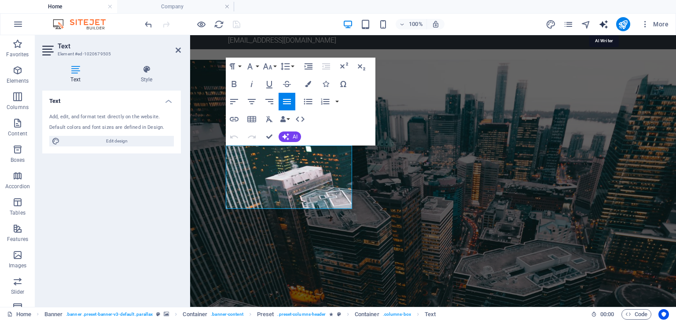
select select "English"
select select "Spanish"
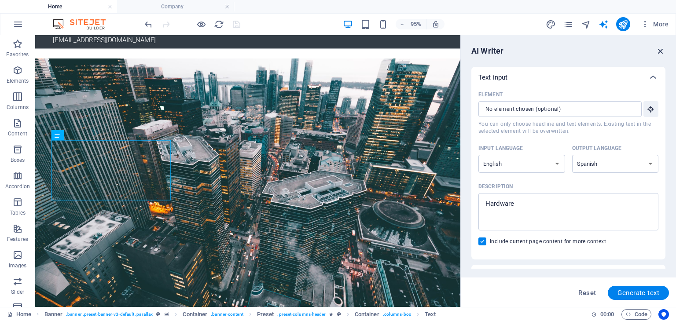
click at [660, 48] on icon "button" at bounding box center [661, 51] width 10 height 10
